Goal: Find specific page/section: Find specific page/section

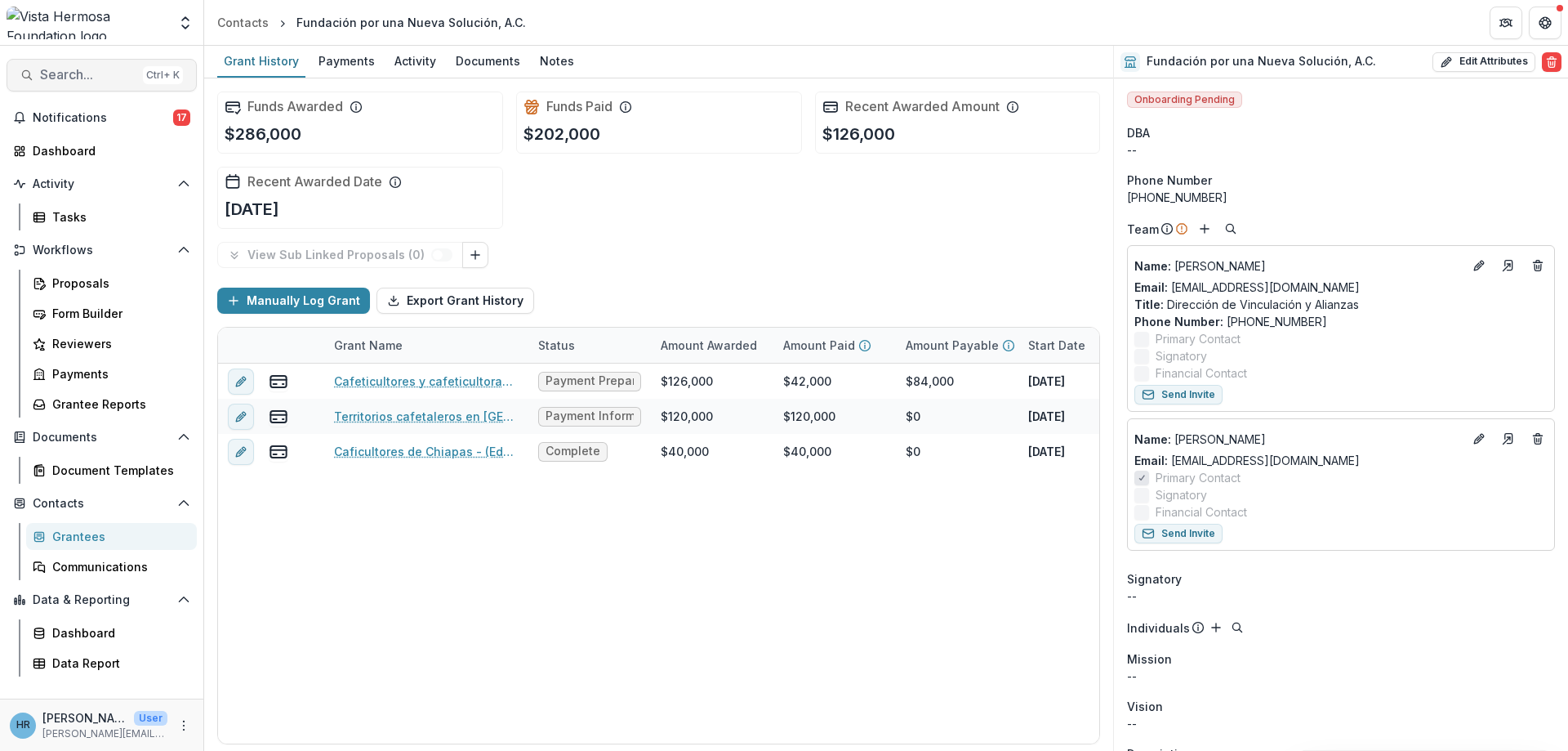
click at [84, 81] on span "Search..." at bounding box center [88, 75] width 96 height 16
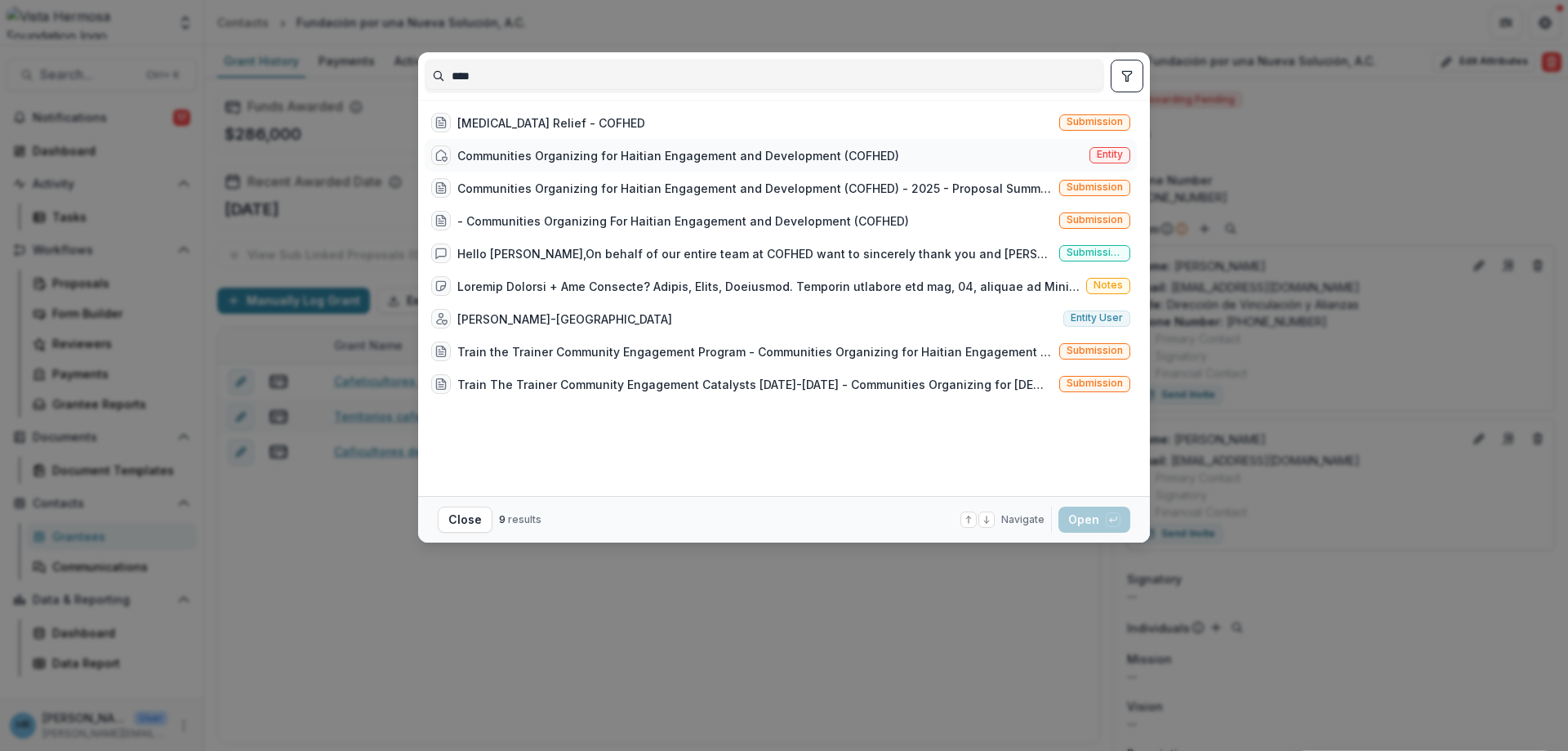
type input "****"
click at [527, 160] on div "Communities Organizing for Haitian Engagement and Development (COFHED)" at bounding box center [679, 156] width 442 height 18
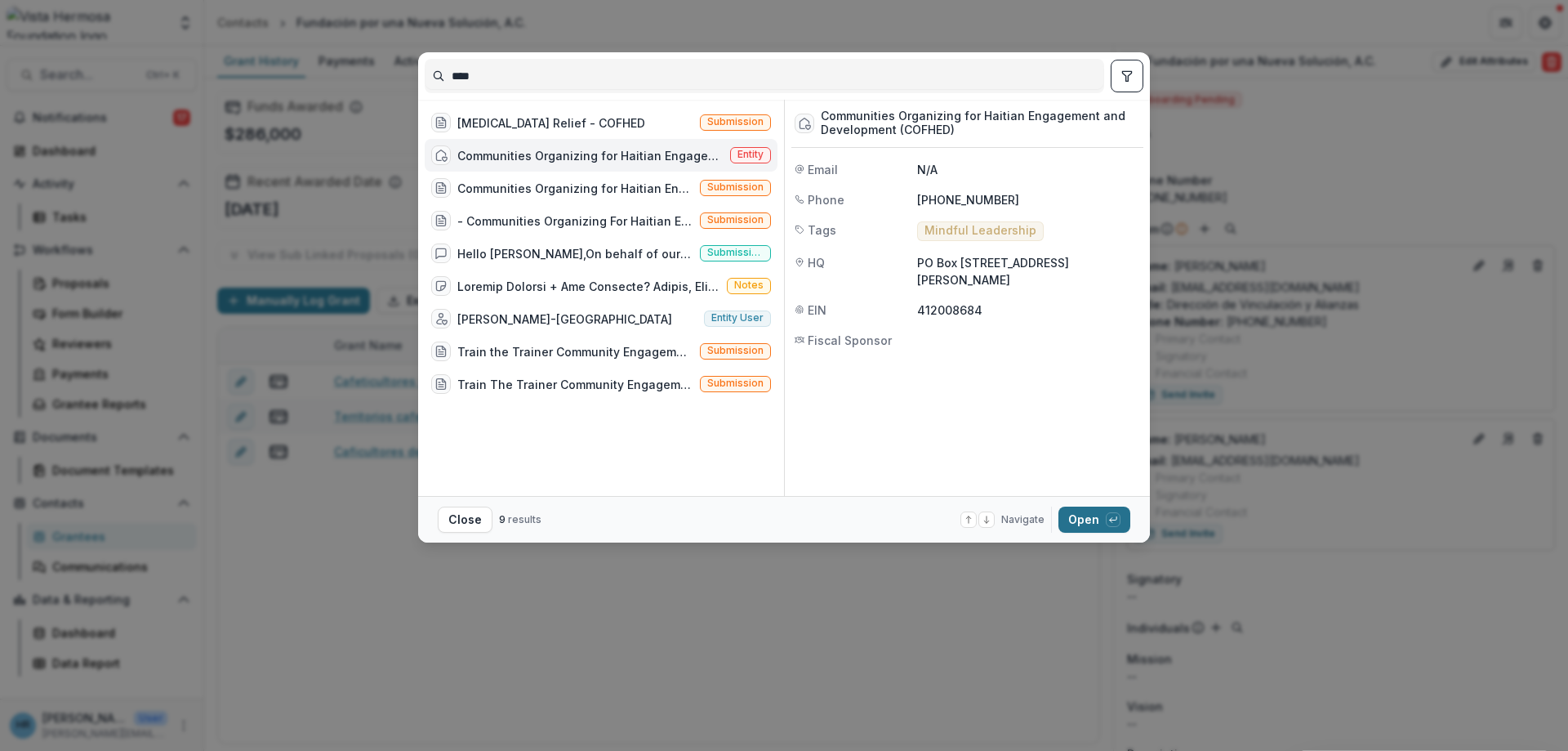
click at [1099, 519] on button "Open with enter key" at bounding box center [1095, 519] width 72 height 26
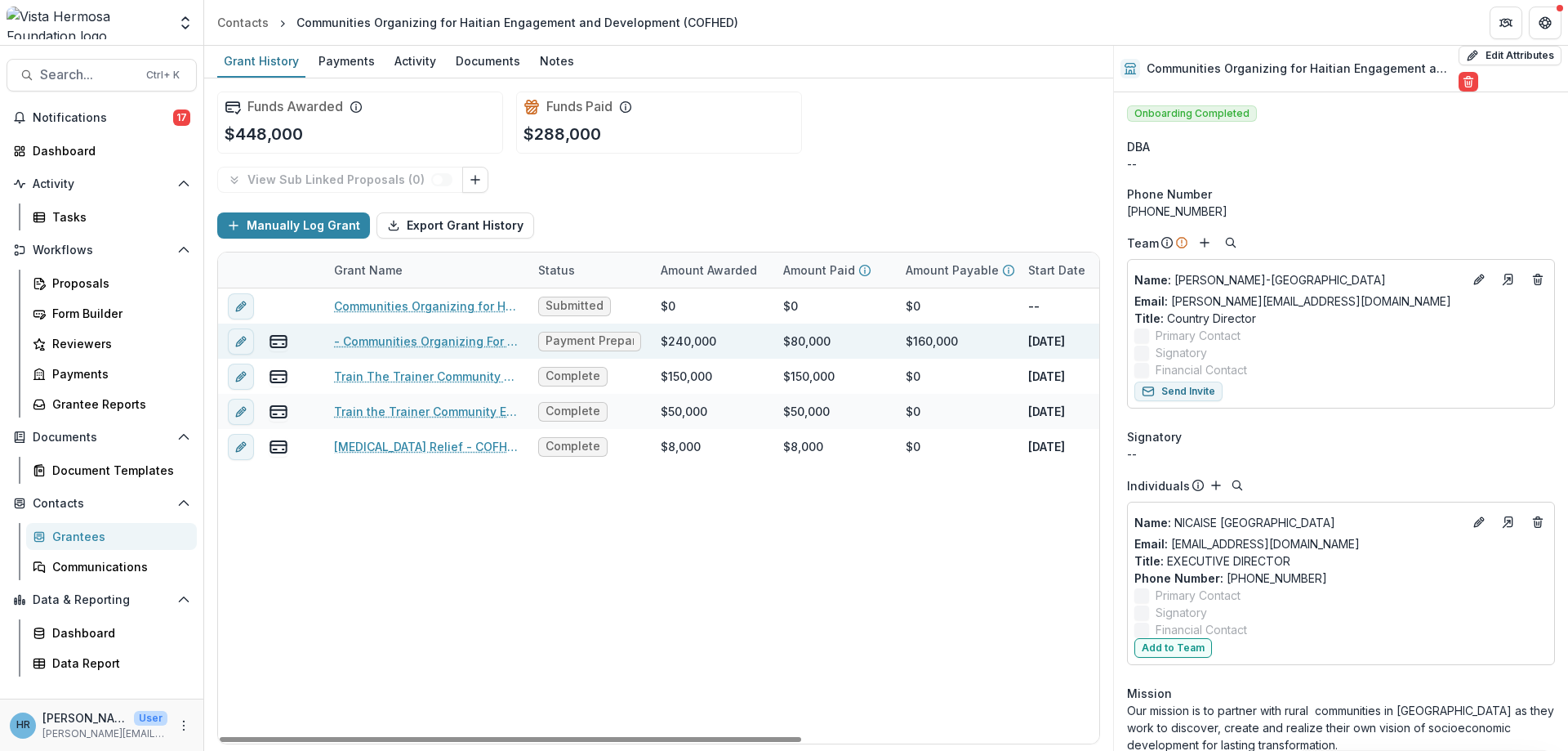
click at [459, 341] on link "- Communities Organizing For Haitian Engagement and Development (COFHED)" at bounding box center [427, 341] width 185 height 18
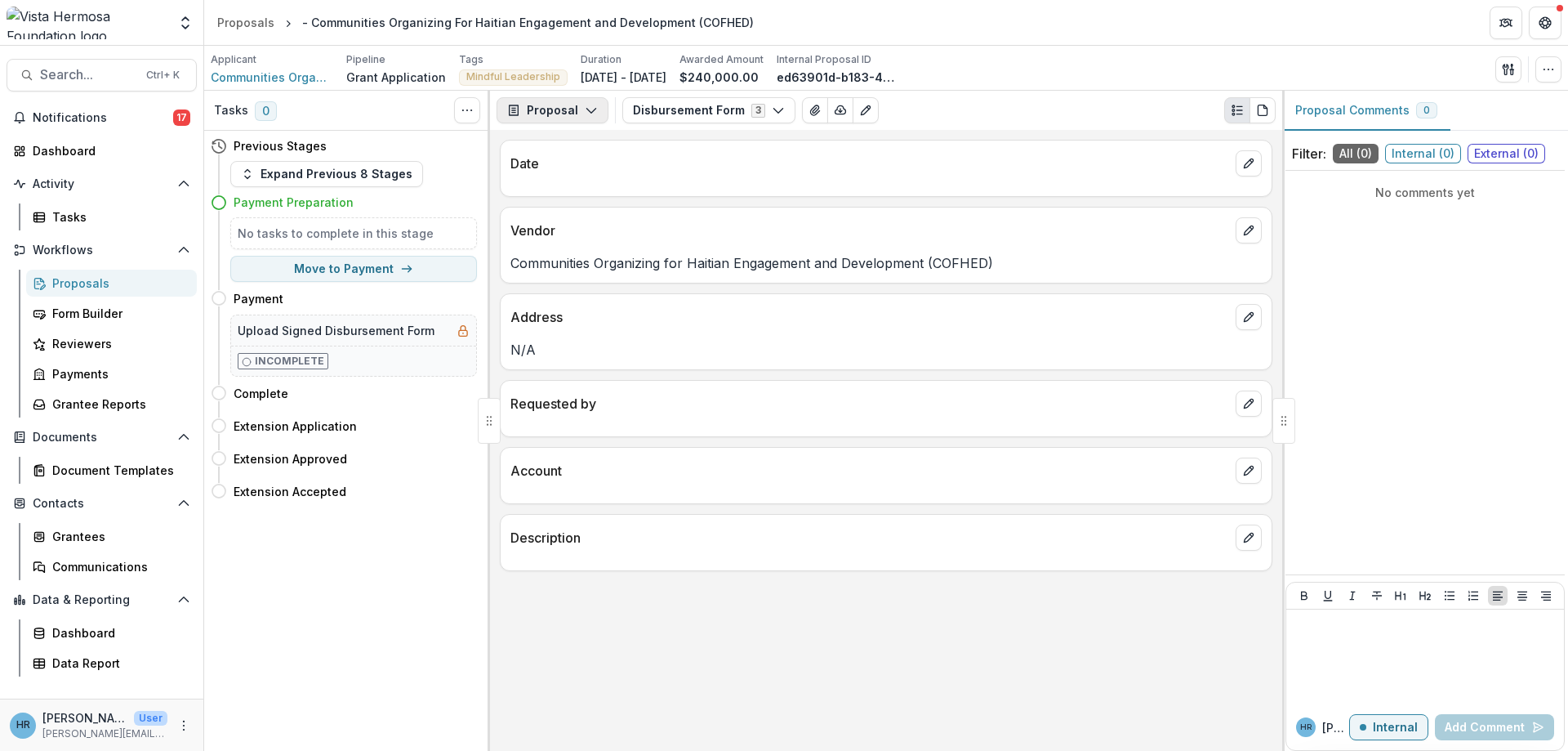
click at [591, 114] on icon "button" at bounding box center [590, 109] width 13 height 13
click at [595, 207] on div "Reports" at bounding box center [603, 202] width 149 height 18
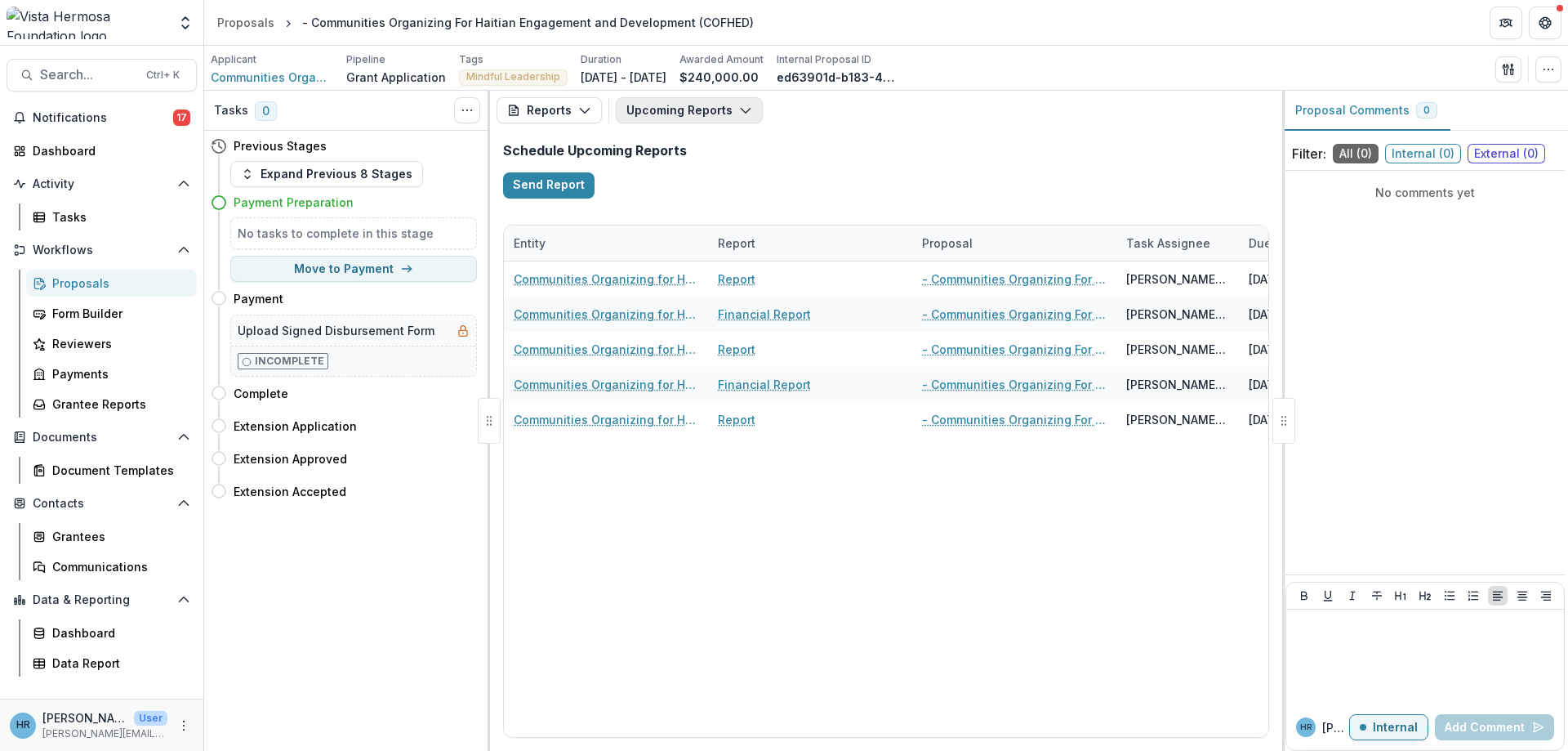
click at [715, 108] on button "Upcoming Reports" at bounding box center [689, 110] width 147 height 26
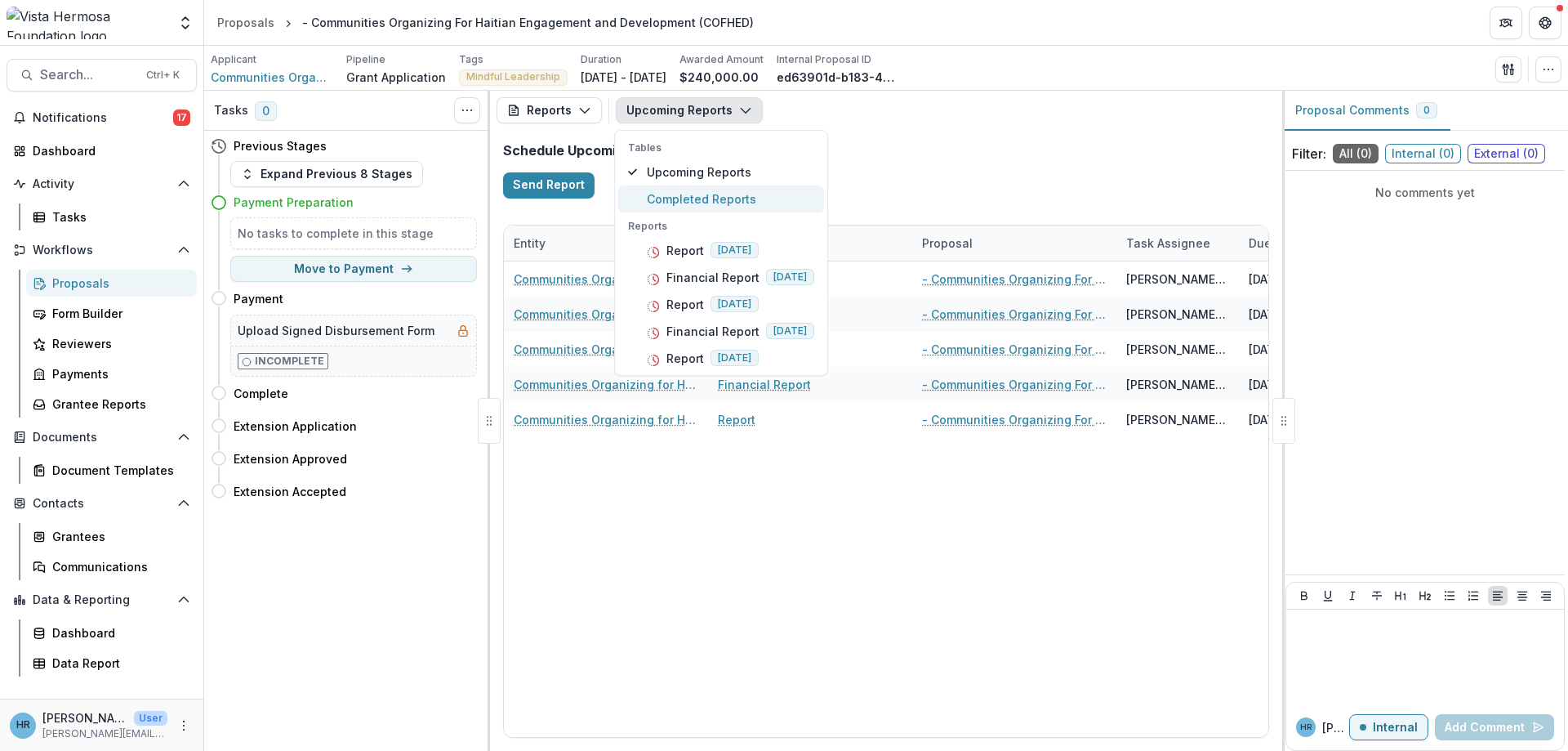
click at [746, 200] on span "Completed Reports" at bounding box center [730, 199] width 168 height 18
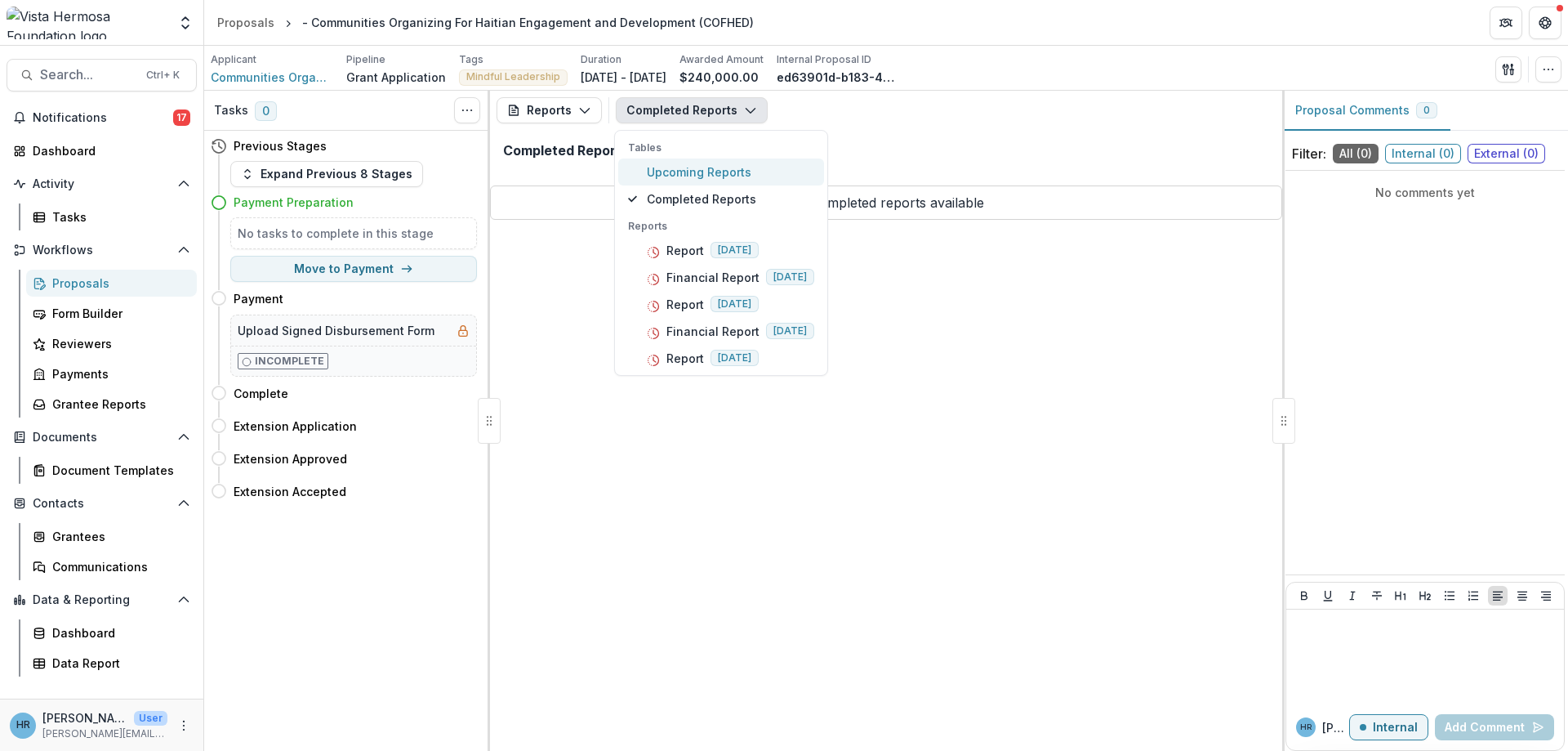
click at [742, 171] on span "Upcoming Reports" at bounding box center [730, 172] width 168 height 18
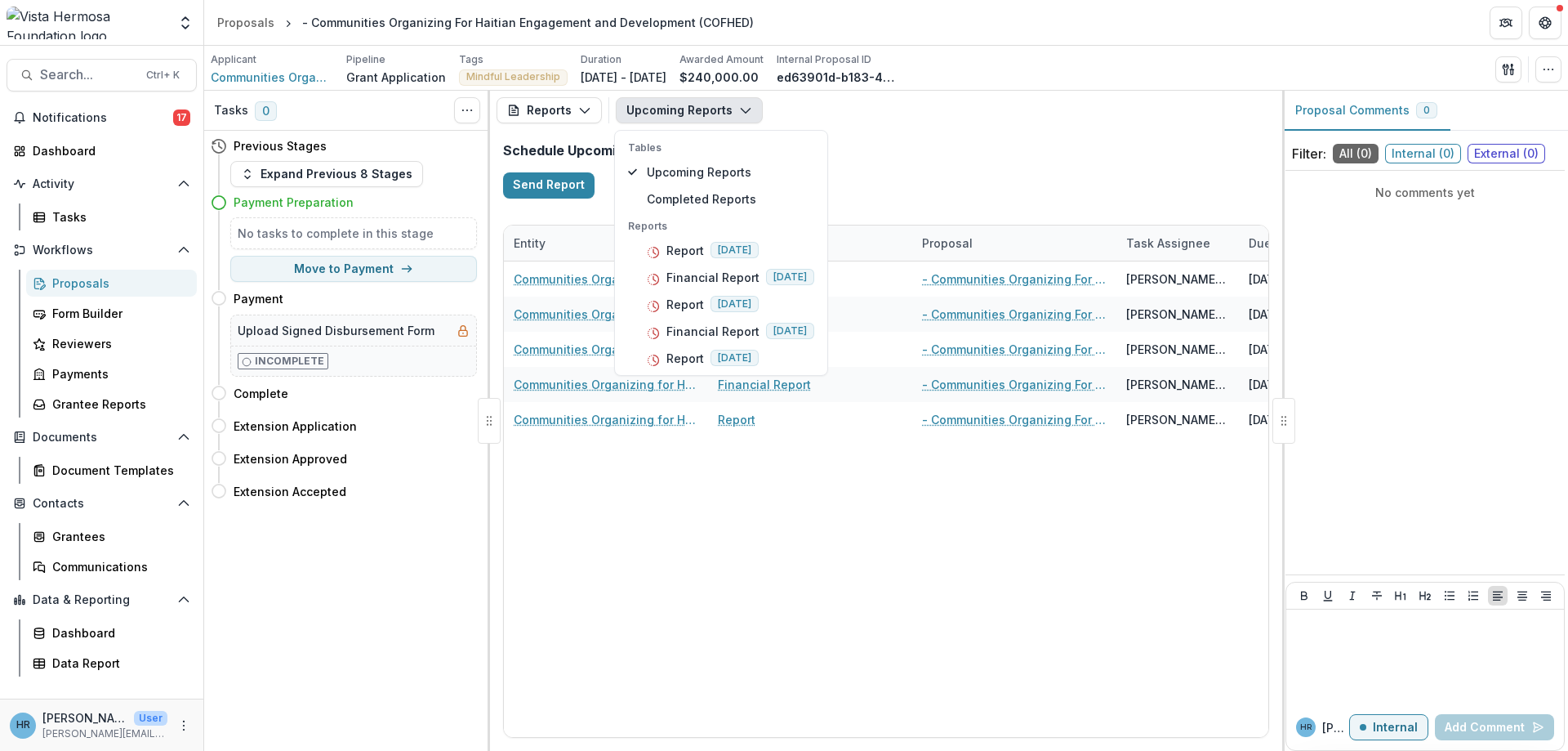
click at [1008, 164] on div "Schedule Upcoming Reports Send Report" at bounding box center [885, 169] width 792 height 81
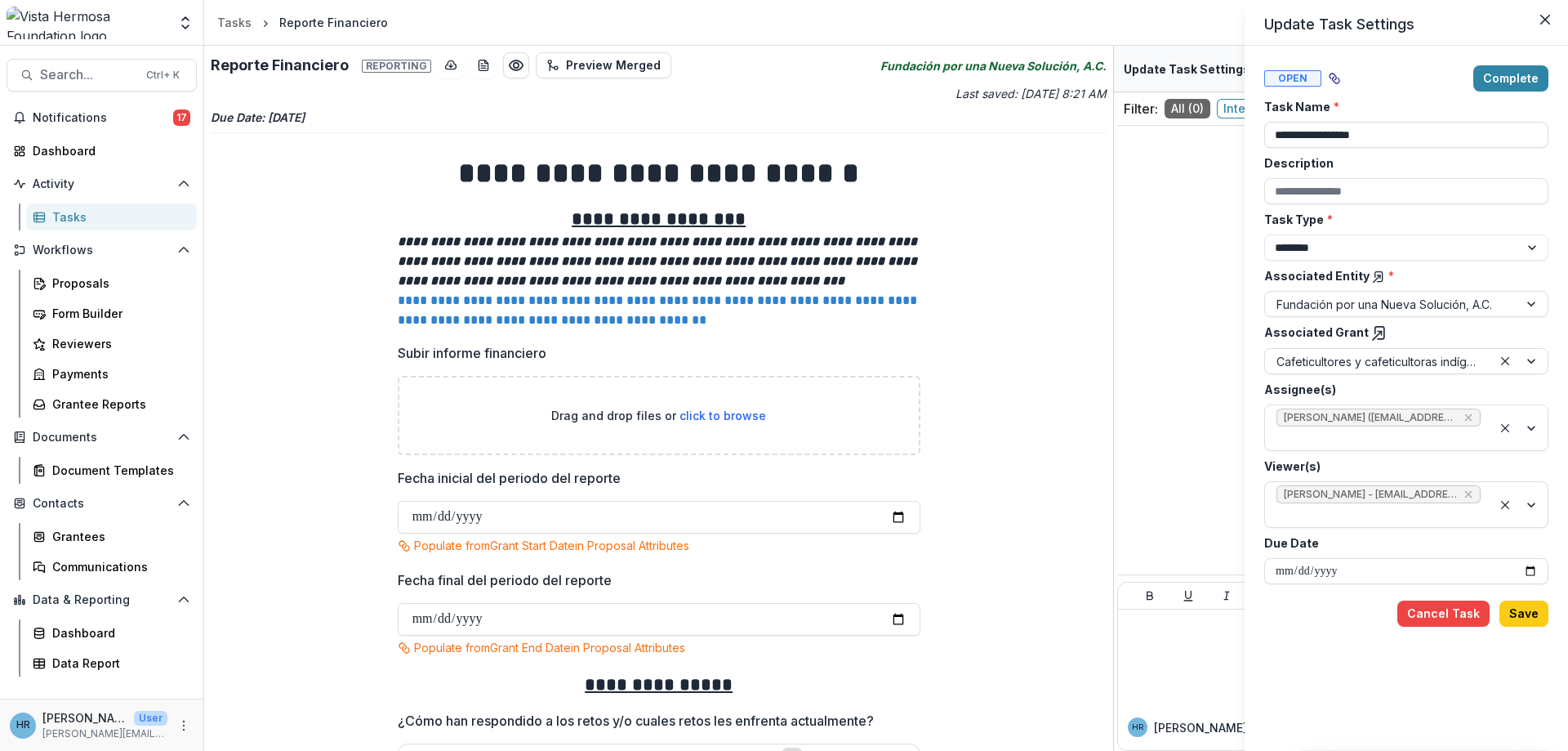
select select "********"
click at [1549, 22] on icon "Close" at bounding box center [1546, 19] width 10 height 10
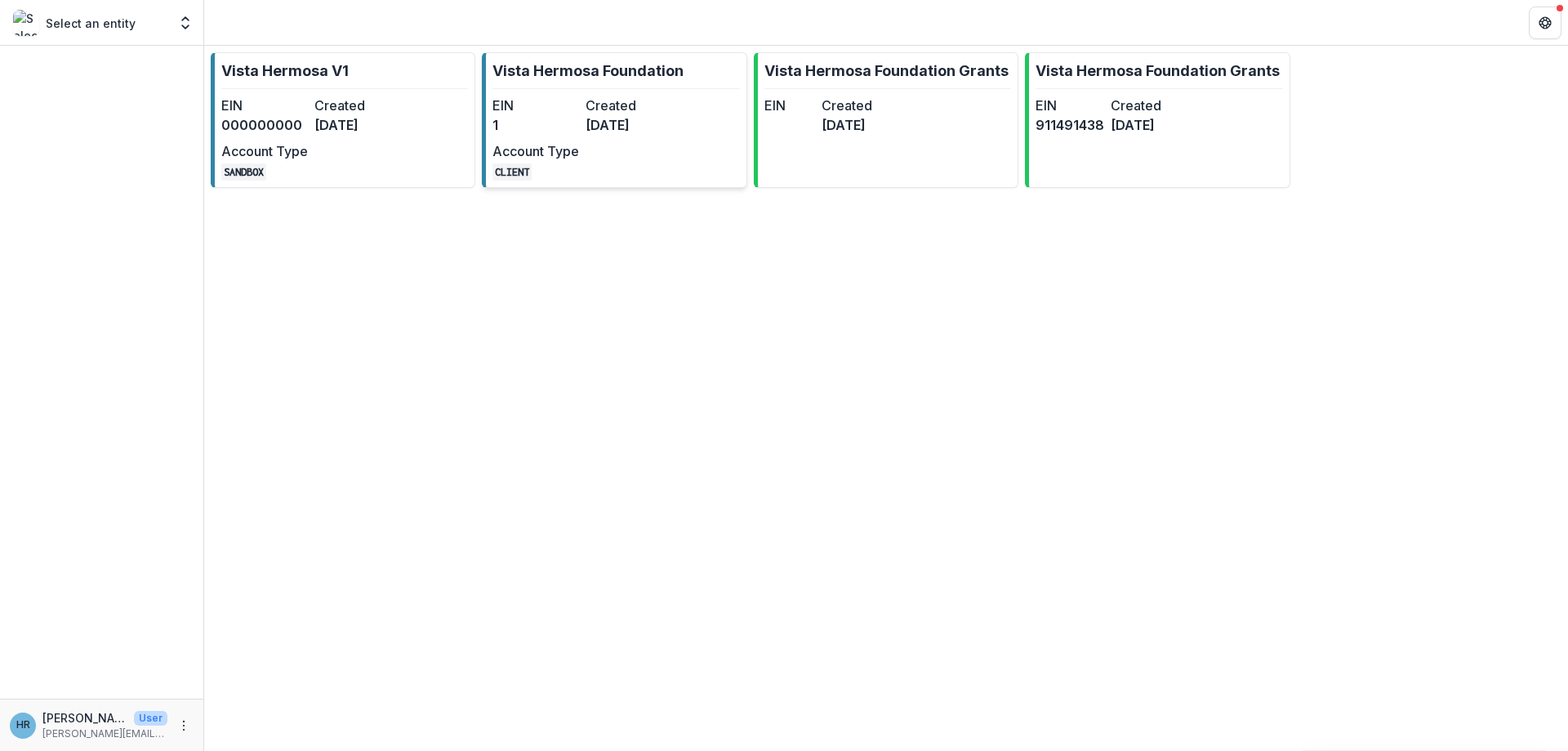
click at [640, 167] on div "EIN 1 Created 6 months ago Account Type CLIENT" at bounding box center [582, 137] width 179 height 85
